Goal: Information Seeking & Learning: Learn about a topic

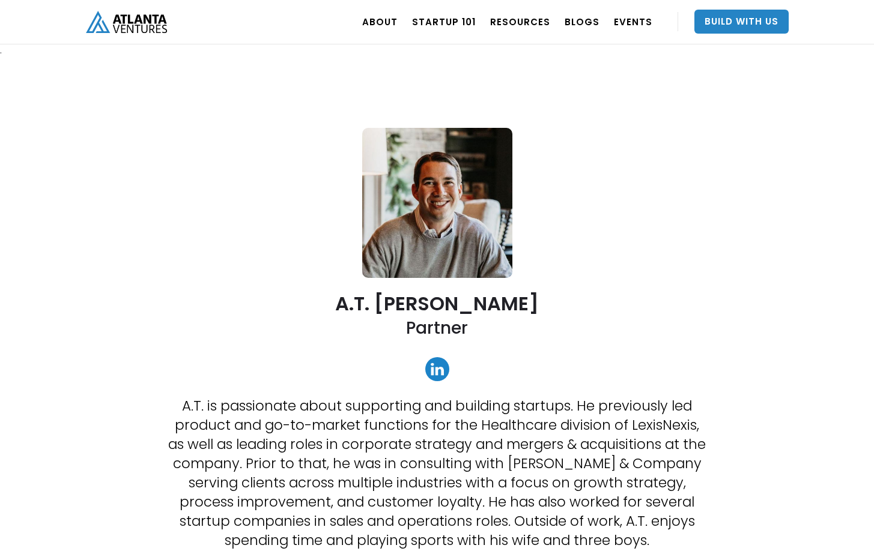
scroll to position [46, 0]
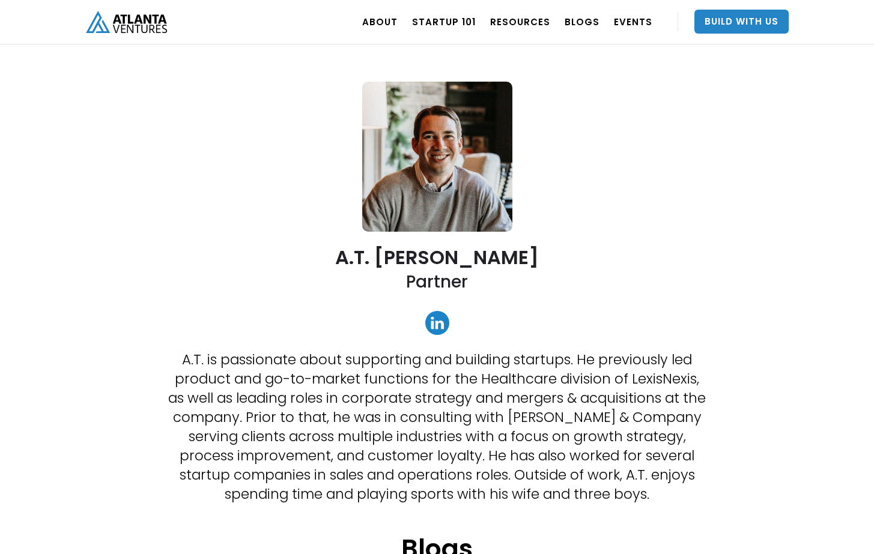
click at [139, 40] on link "home" at bounding box center [126, 22] width 81 height 44
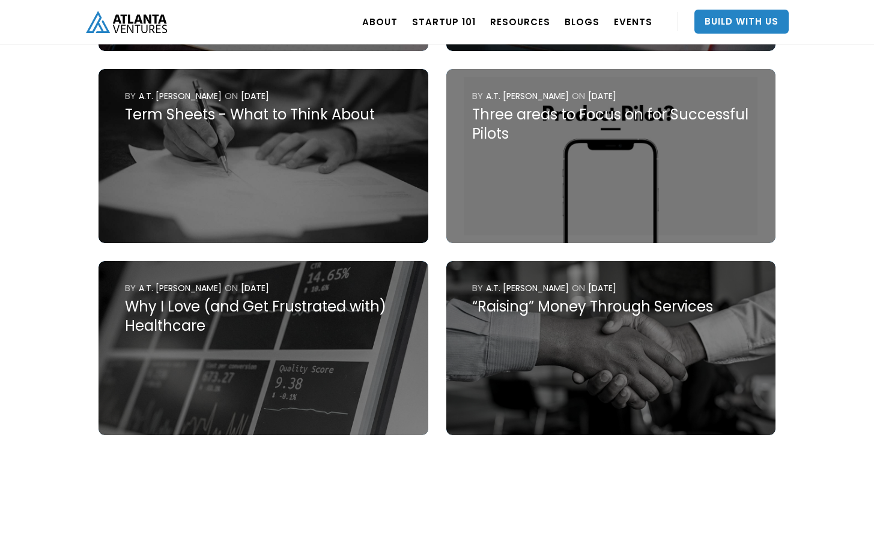
scroll to position [9777, 0]
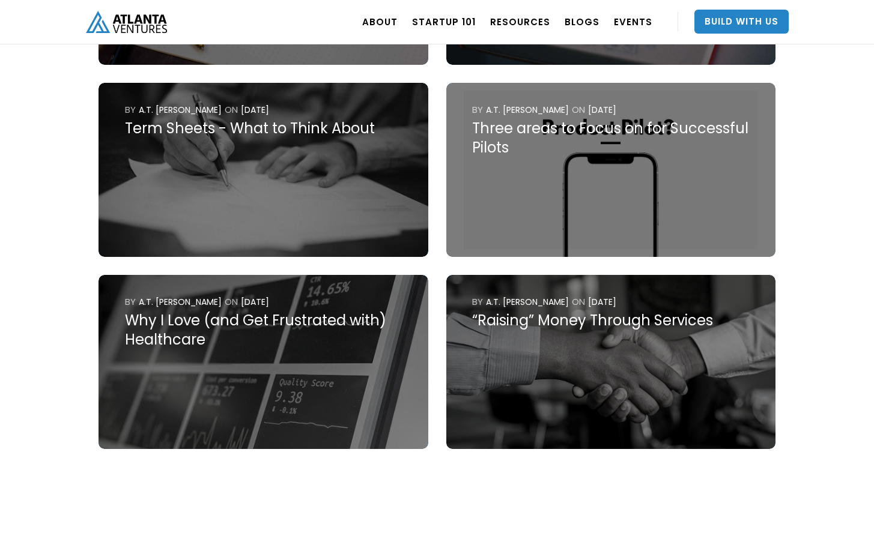
click at [495, 347] on img at bounding box center [610, 362] width 329 height 174
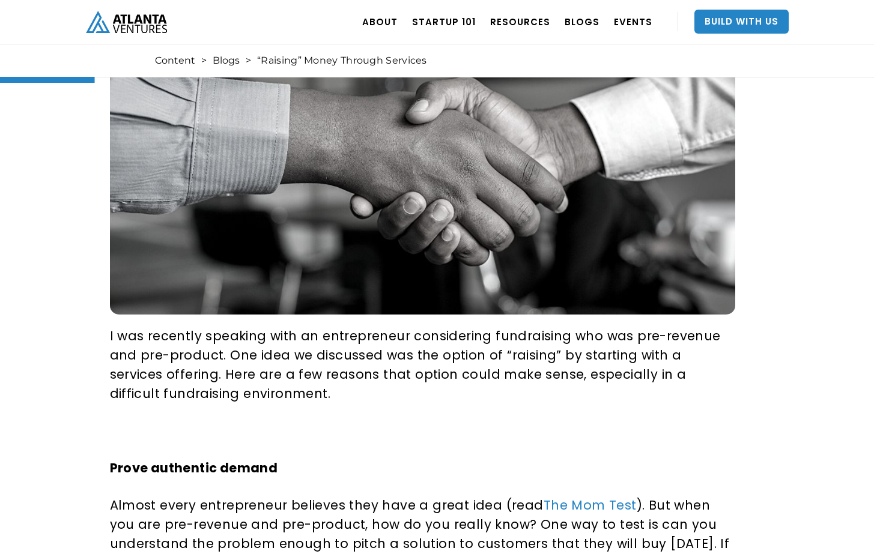
scroll to position [226, 0]
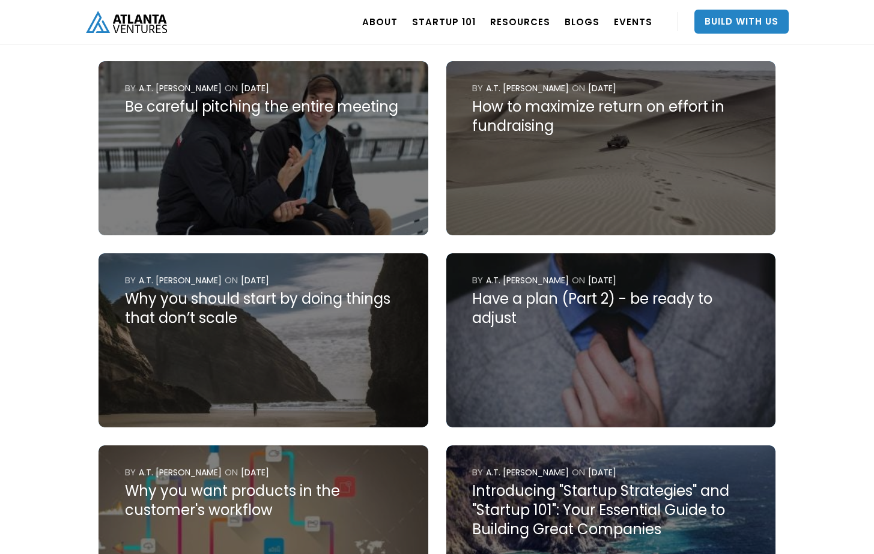
scroll to position [2324, 0]
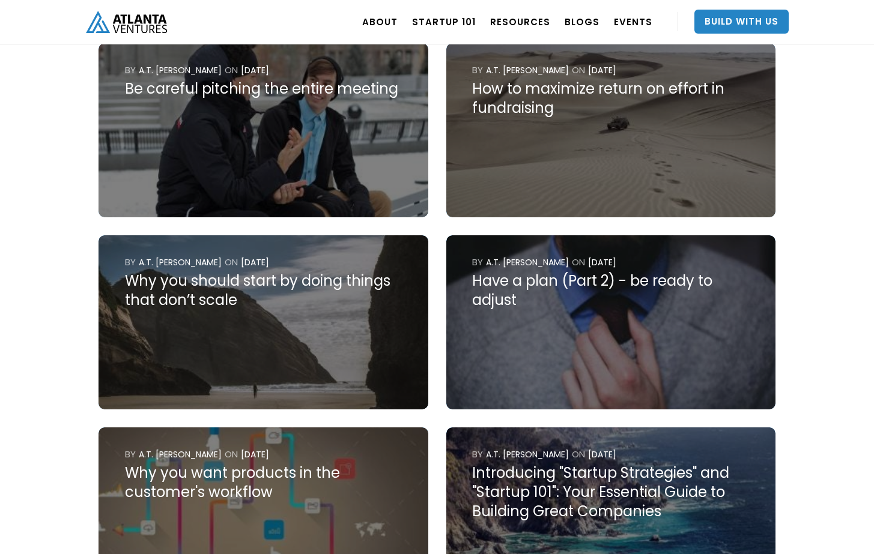
click at [482, 343] on img at bounding box center [610, 322] width 329 height 174
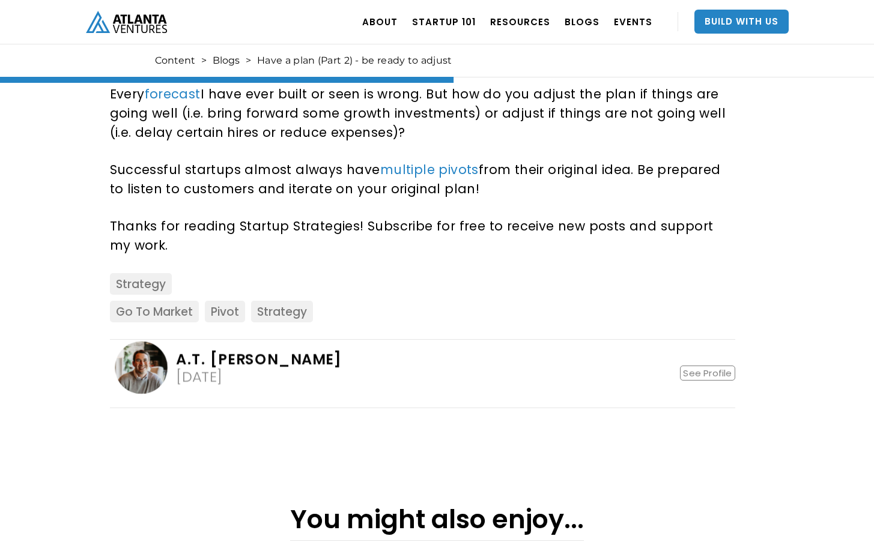
scroll to position [1080, 0]
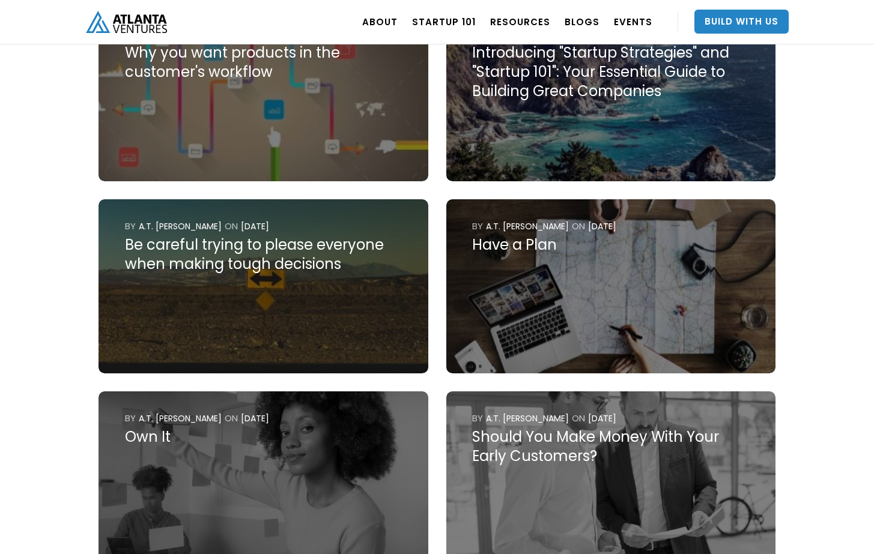
scroll to position [2791, 0]
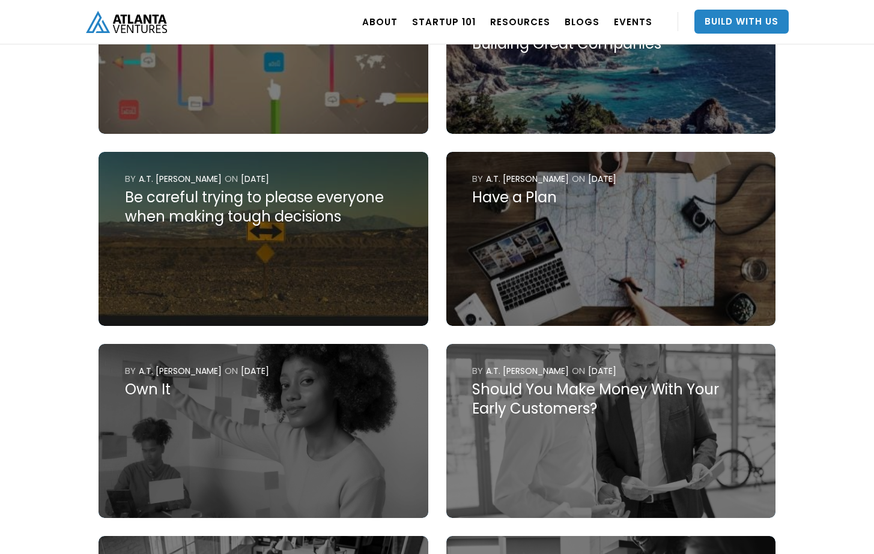
click at [524, 209] on img at bounding box center [610, 239] width 329 height 174
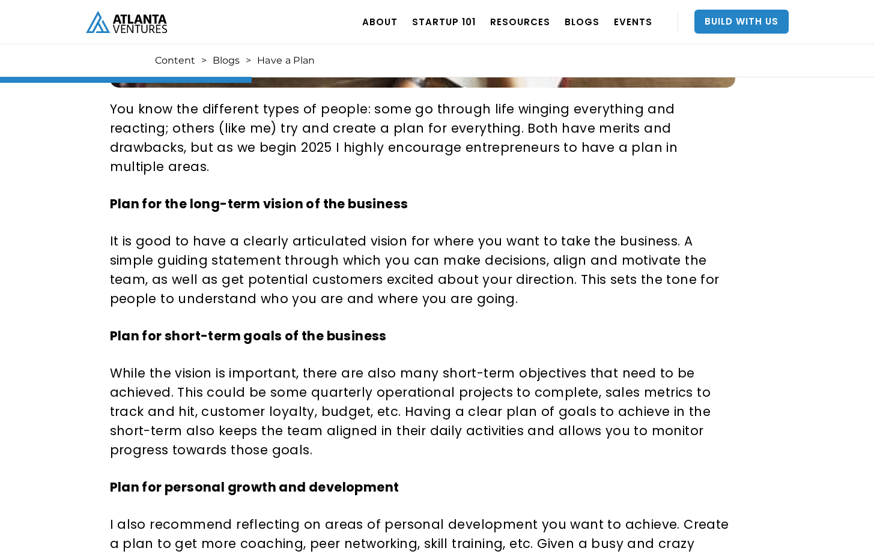
scroll to position [609, 0]
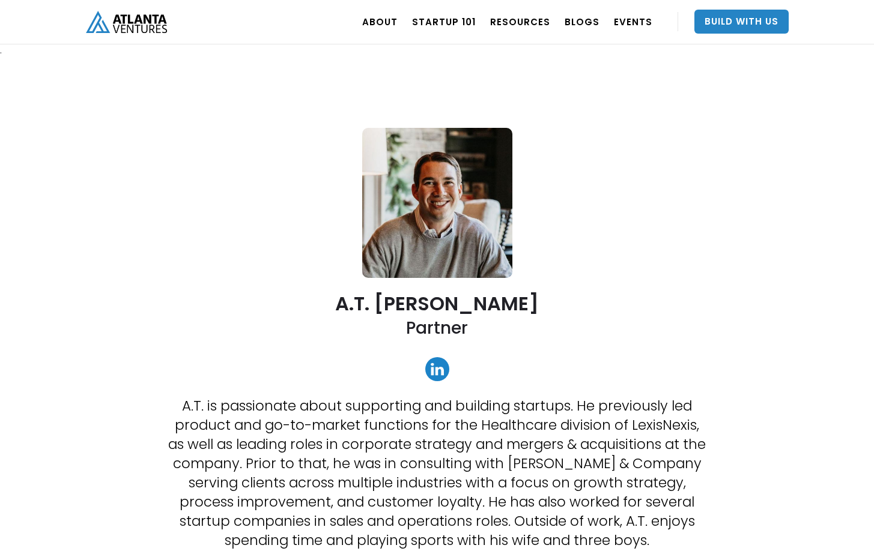
scroll to position [2791, 0]
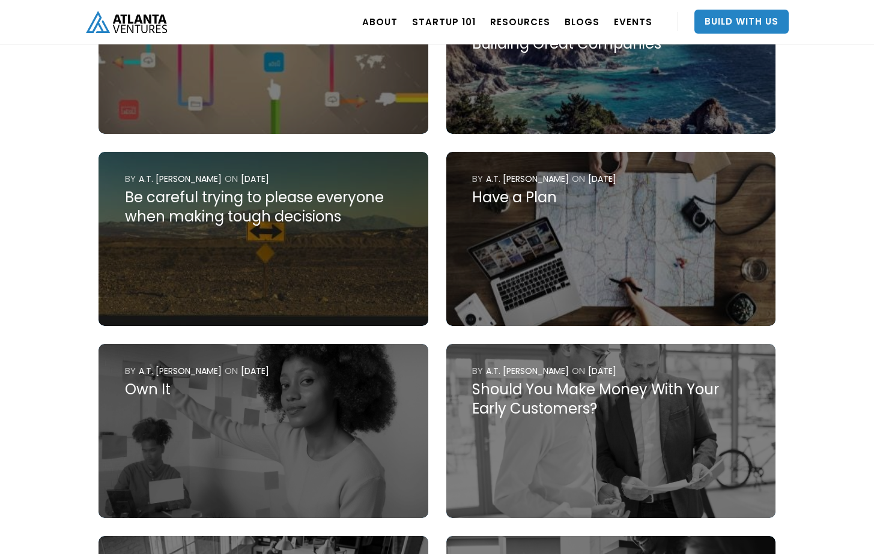
click at [361, 459] on img at bounding box center [262, 431] width 329 height 174
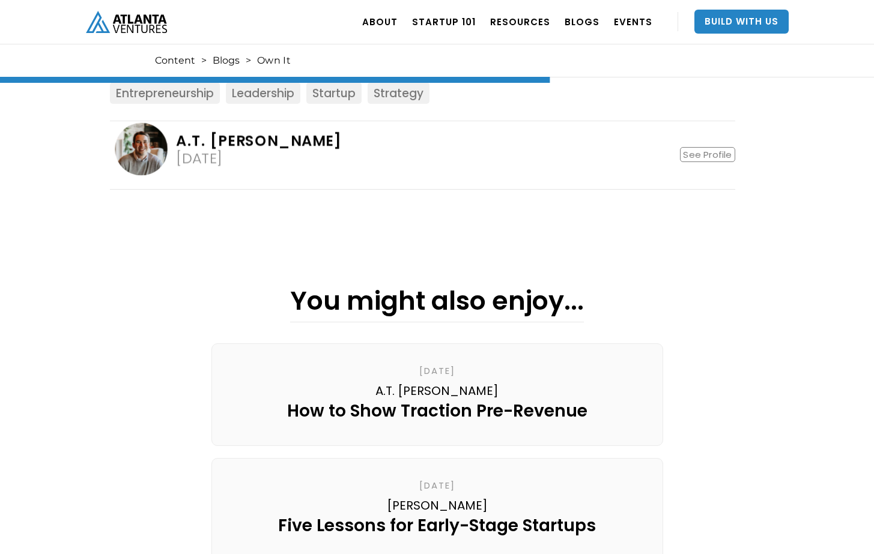
scroll to position [1272, 0]
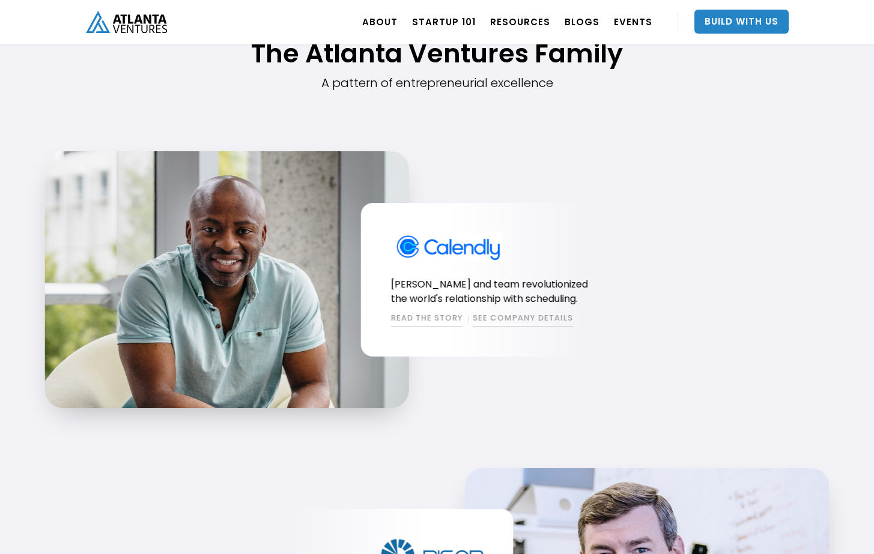
scroll to position [995, 0]
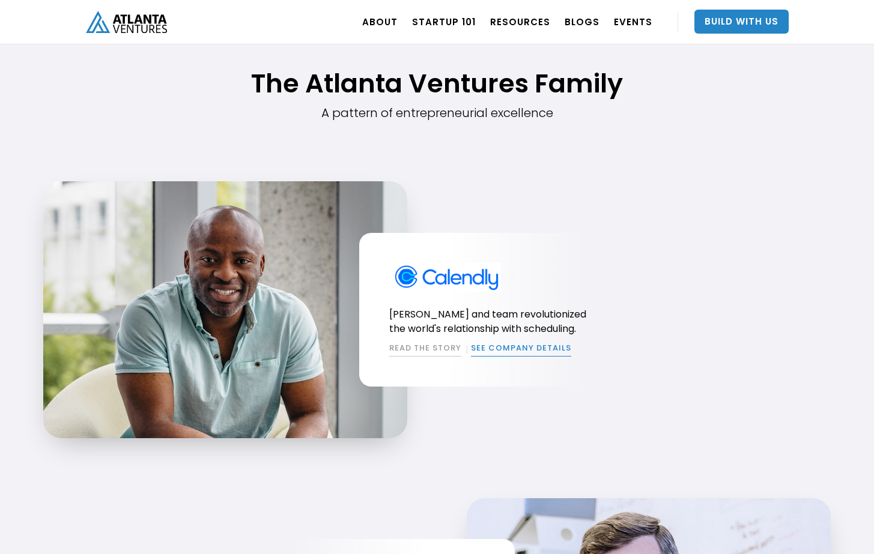
click at [501, 346] on link "SEE COMPANY DETAILS" at bounding box center [521, 349] width 100 height 14
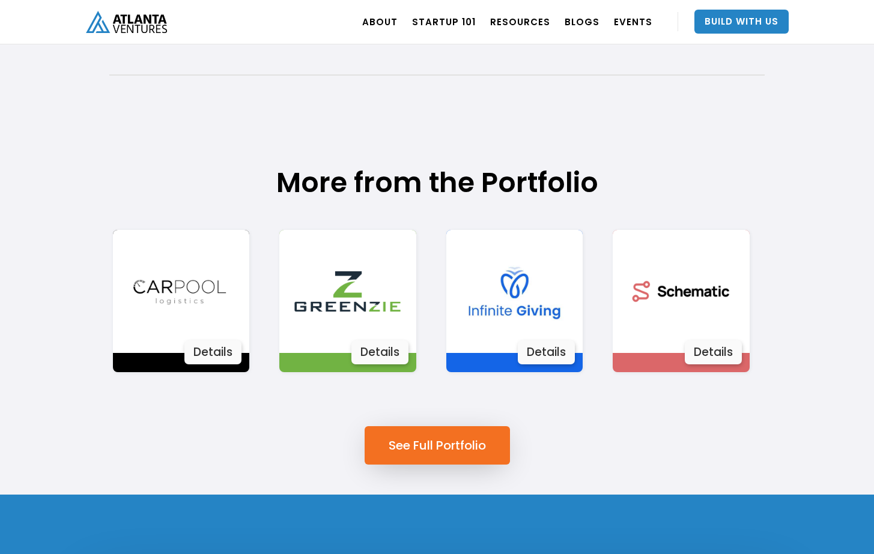
scroll to position [590, 0]
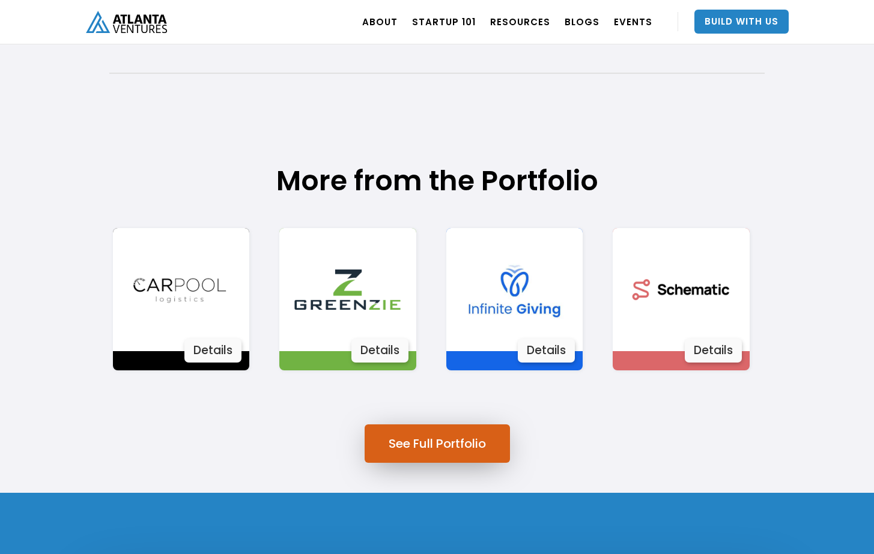
click at [486, 441] on link "See Full Portfolio" at bounding box center [436, 443] width 145 height 38
